Goal: Task Accomplishment & Management: Use online tool/utility

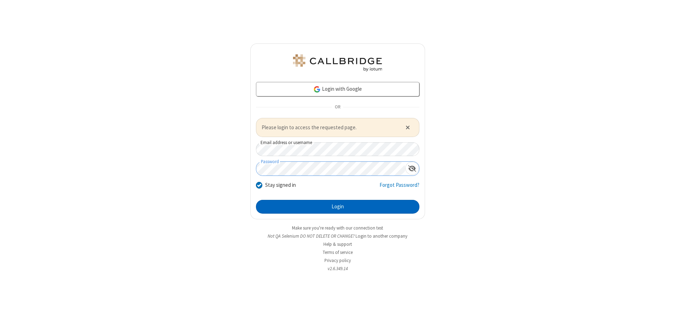
click at [338, 207] on button "Login" at bounding box center [337, 207] width 163 height 14
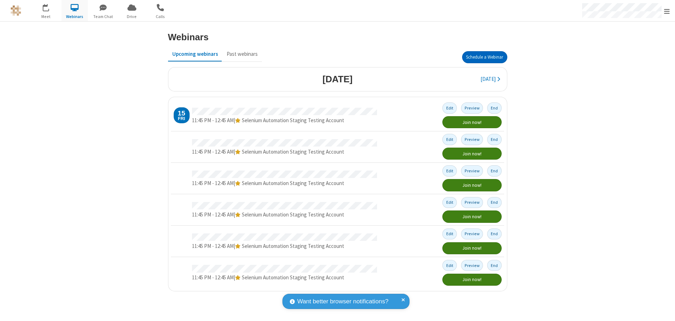
click at [484, 57] on button "Schedule a Webinar" at bounding box center [484, 57] width 45 height 12
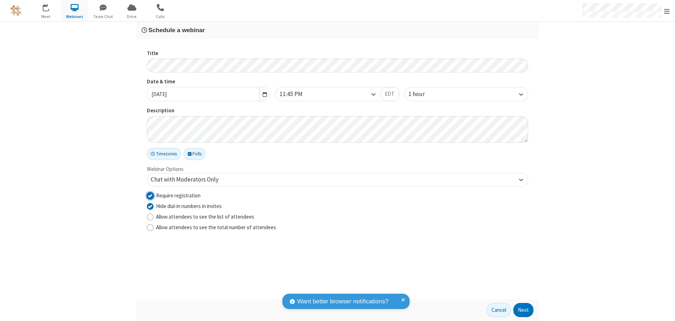
click at [150, 195] on input "Require registration" at bounding box center [150, 195] width 7 height 7
checkbox input "false"
click at [524, 310] on button "Next" at bounding box center [523, 310] width 20 height 14
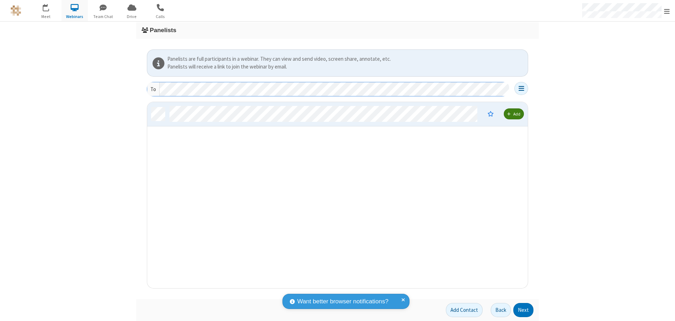
scroll to position [181, 375]
click at [524, 310] on button "Next" at bounding box center [523, 310] width 20 height 14
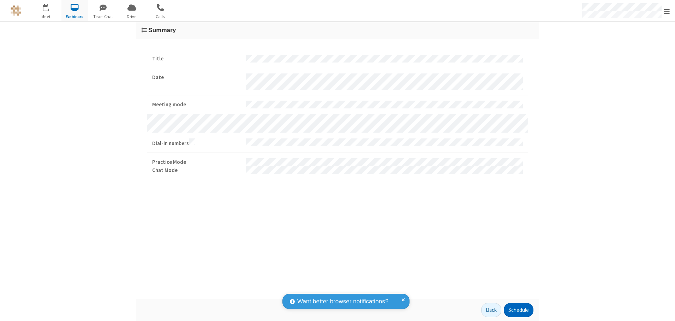
click at [518, 310] on button "Schedule" at bounding box center [519, 310] width 30 height 14
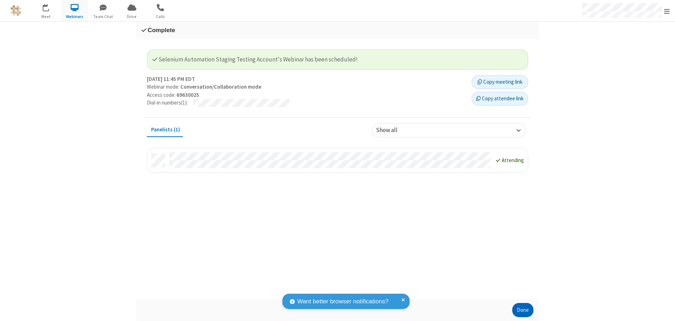
click at [523, 310] on button "Done" at bounding box center [522, 310] width 21 height 14
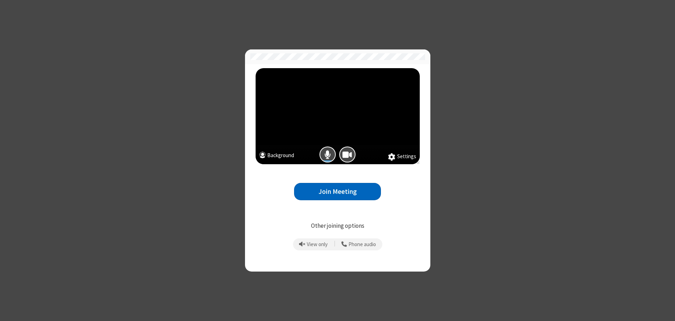
click at [338, 191] on button "Join Meeting" at bounding box center [337, 191] width 87 height 17
